Goal: Find specific page/section: Find specific page/section

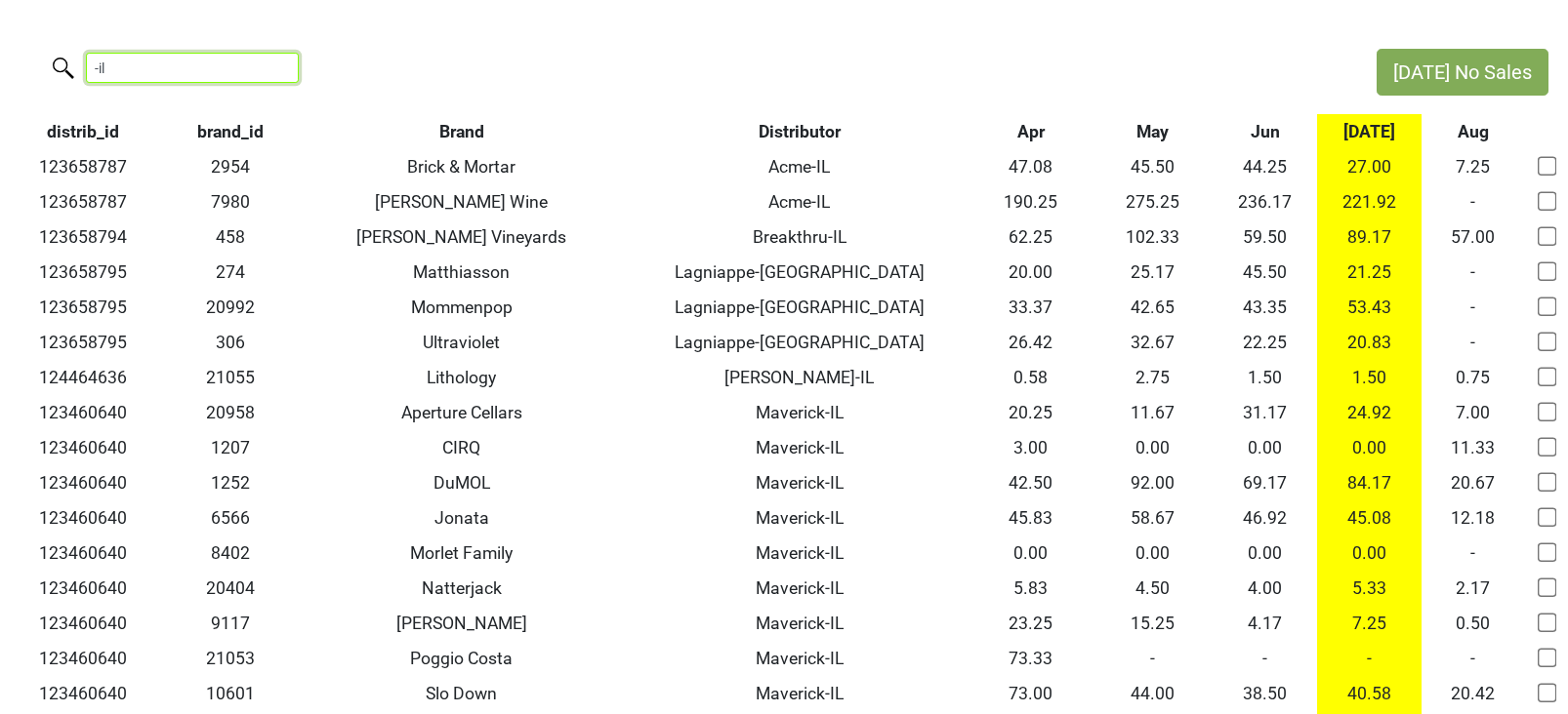
click at [194, 64] on input "-il" at bounding box center [192, 68] width 213 height 30
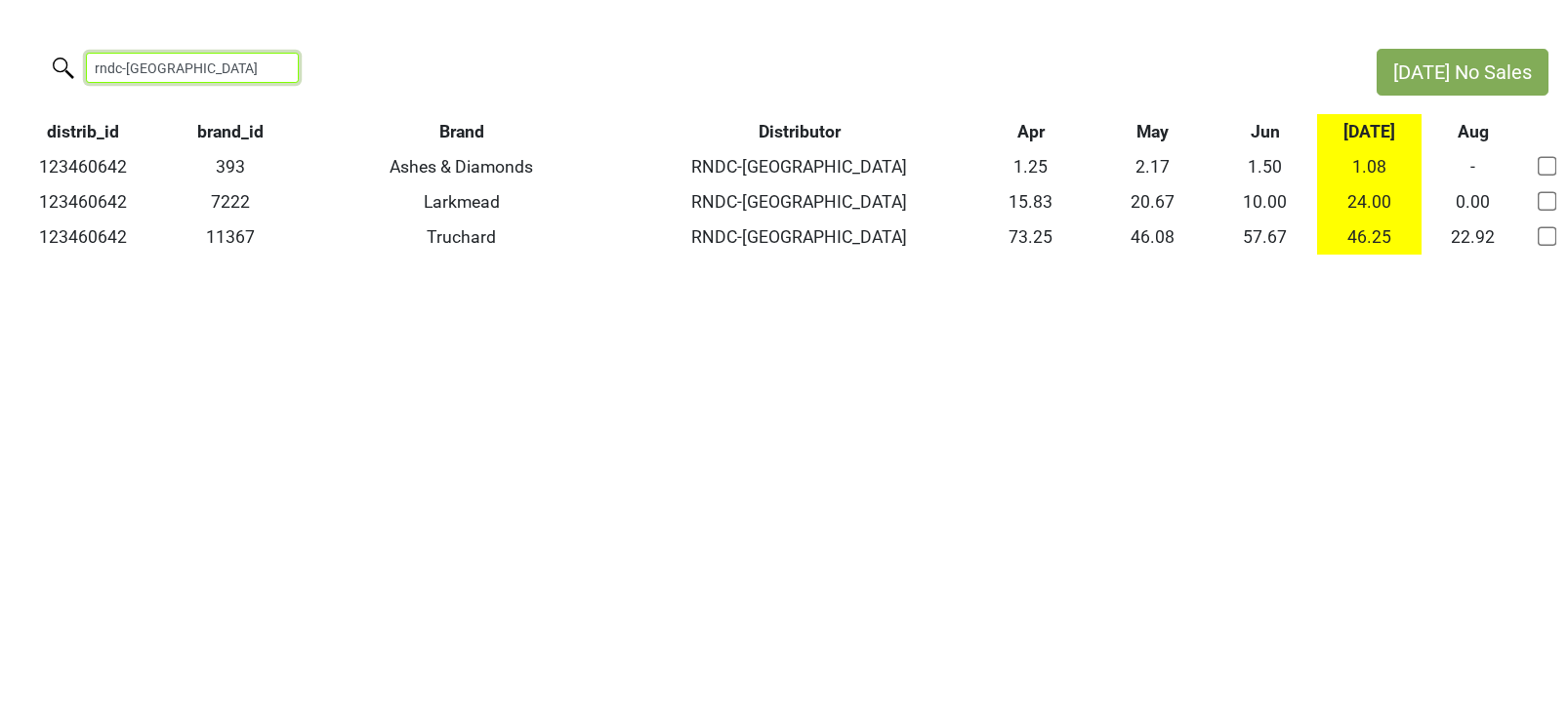
drag, startPoint x: 188, startPoint y: 65, endPoint x: 21, endPoint y: 51, distance: 167.6
click at [21, 51] on div "rndc-[GEOGRAPHIC_DATA]" at bounding box center [679, 70] width 1357 height 42
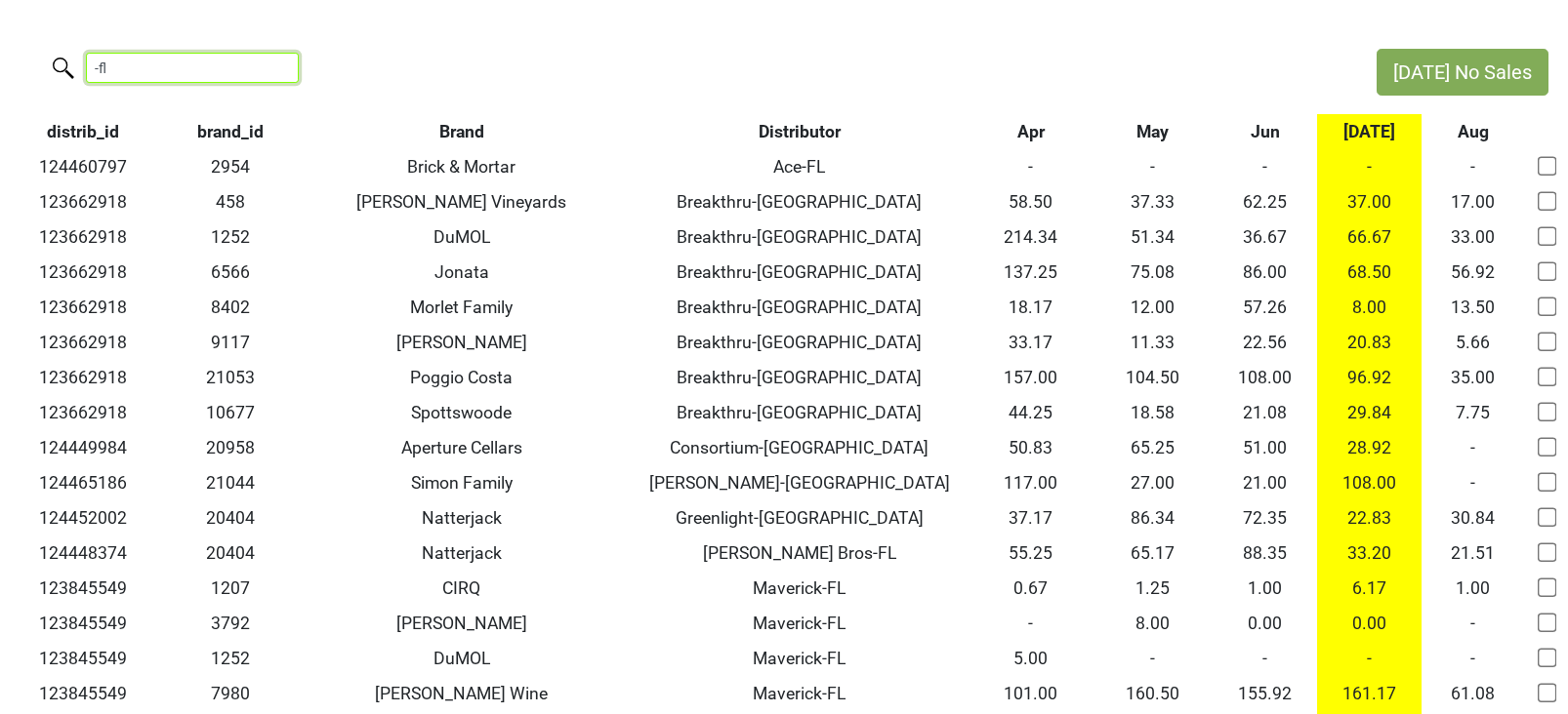
type input "-fl"
click at [462, 115] on th "Brand" at bounding box center [462, 131] width 334 height 35
